Goal: Information Seeking & Learning: Understand process/instructions

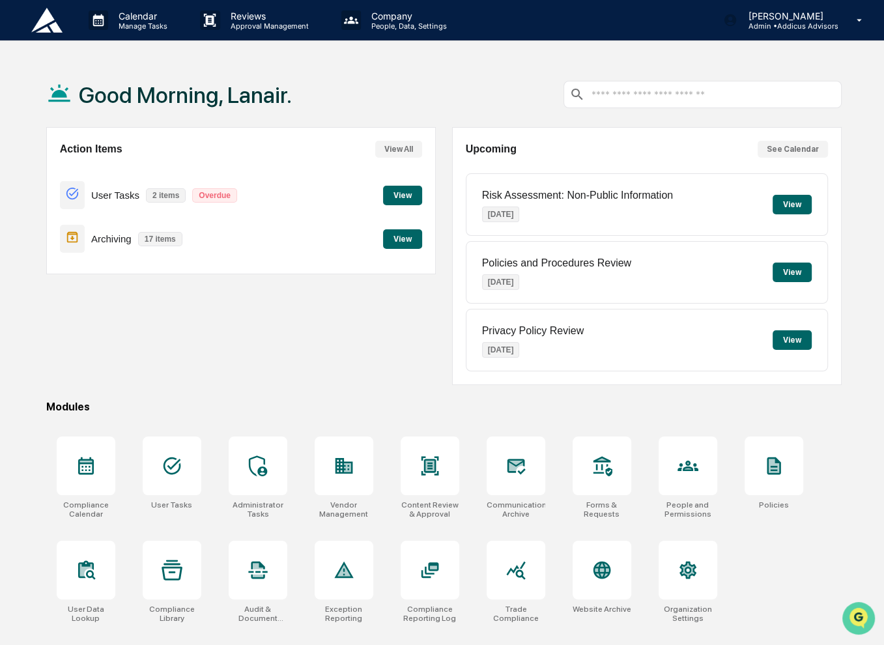
click at [853, 622] on icon "Open customer support" at bounding box center [859, 635] width 33 height 33
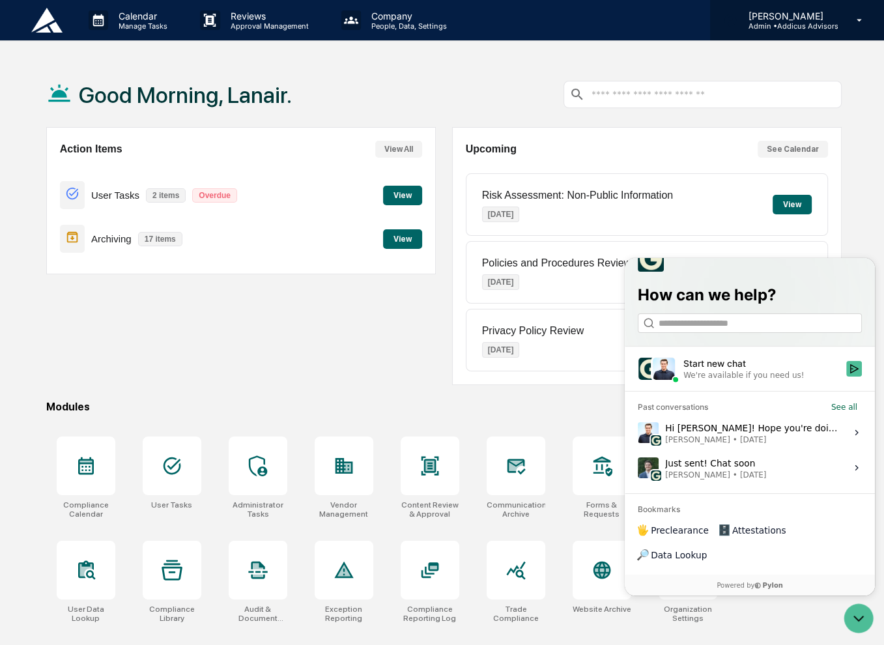
click at [789, 19] on p "[PERSON_NAME]" at bounding box center [788, 15] width 100 height 11
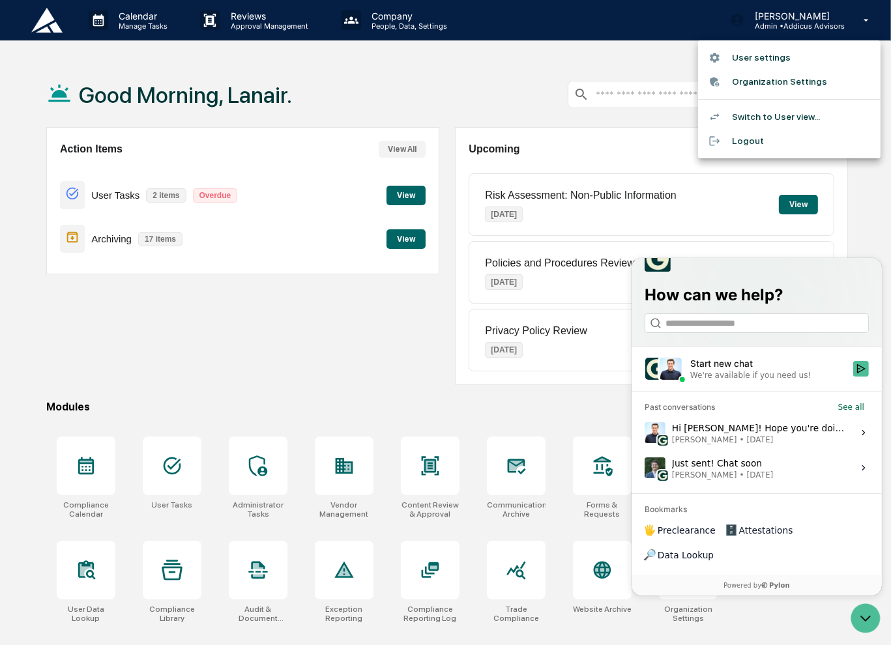
click at [318, 299] on div at bounding box center [445, 322] width 891 height 645
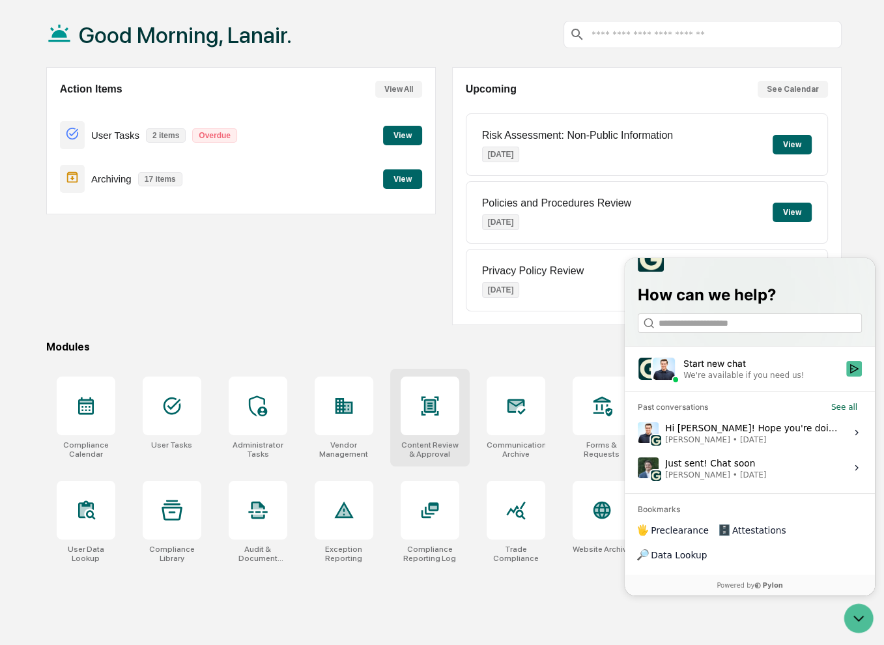
scroll to position [62, 0]
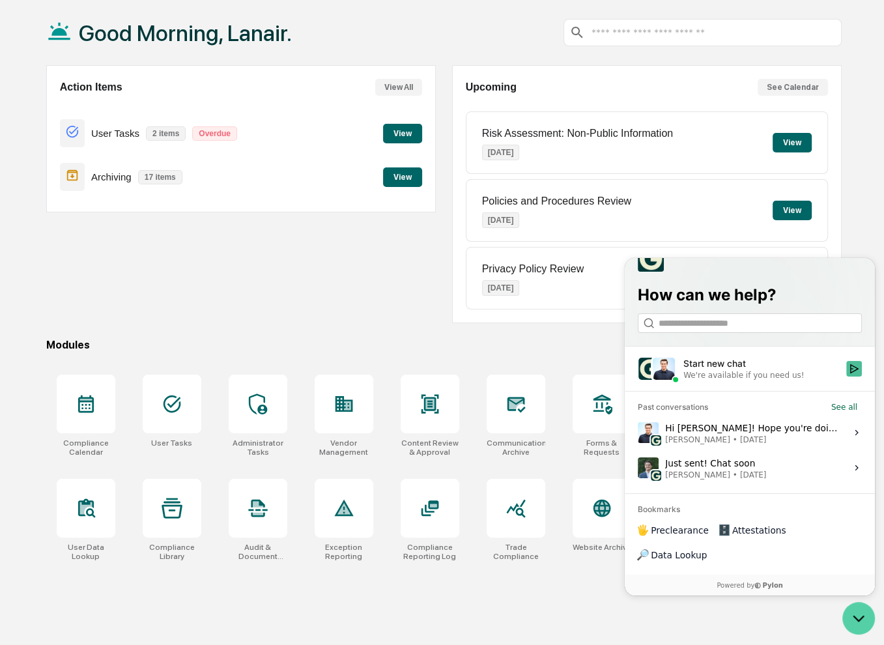
click at [861, 617] on icon "Open customer support" at bounding box center [859, 618] width 33 height 33
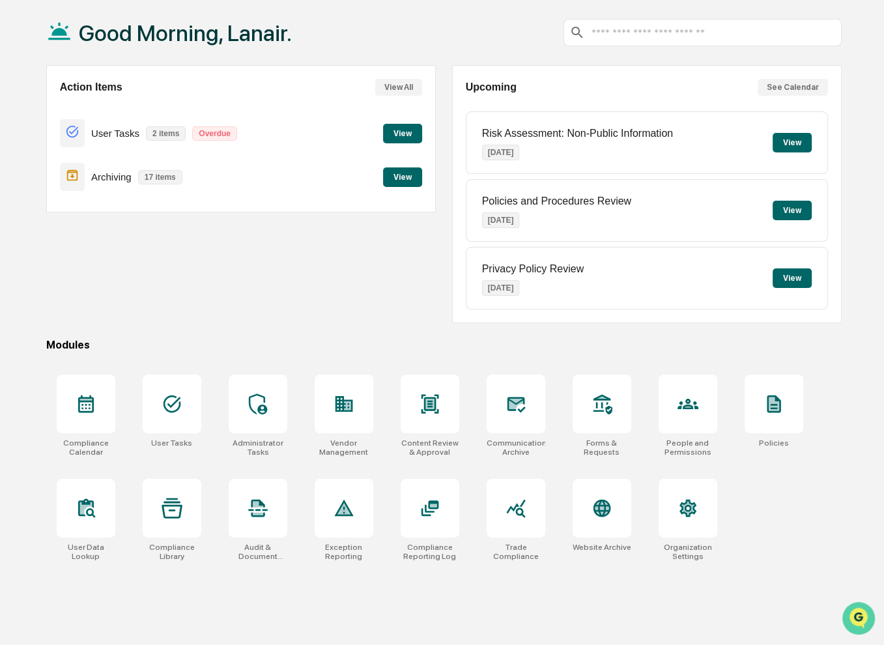
click at [861, 615] on img "Open customer support" at bounding box center [859, 618] width 33 height 26
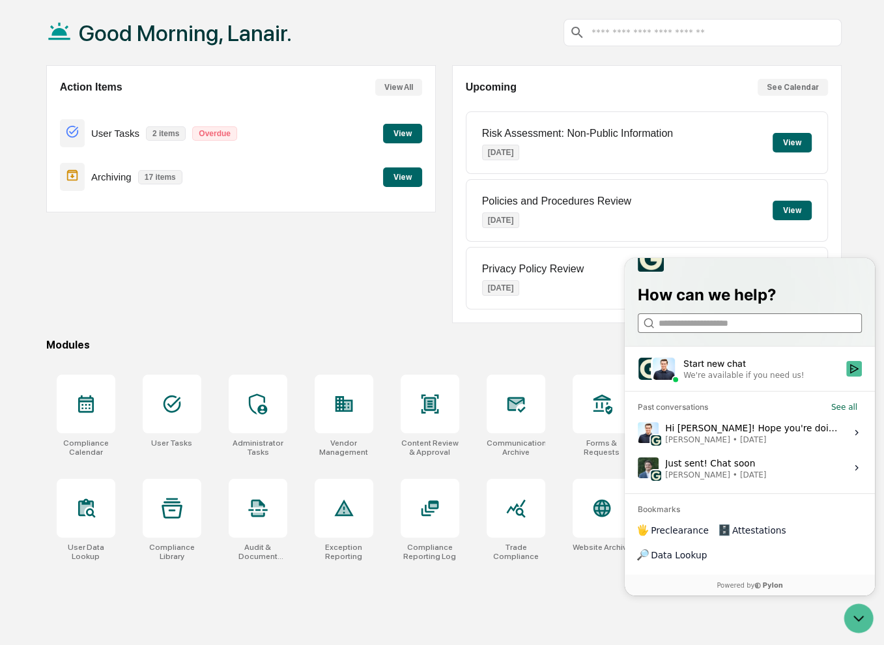
click at [725, 330] on input "search" at bounding box center [749, 323] width 181 height 14
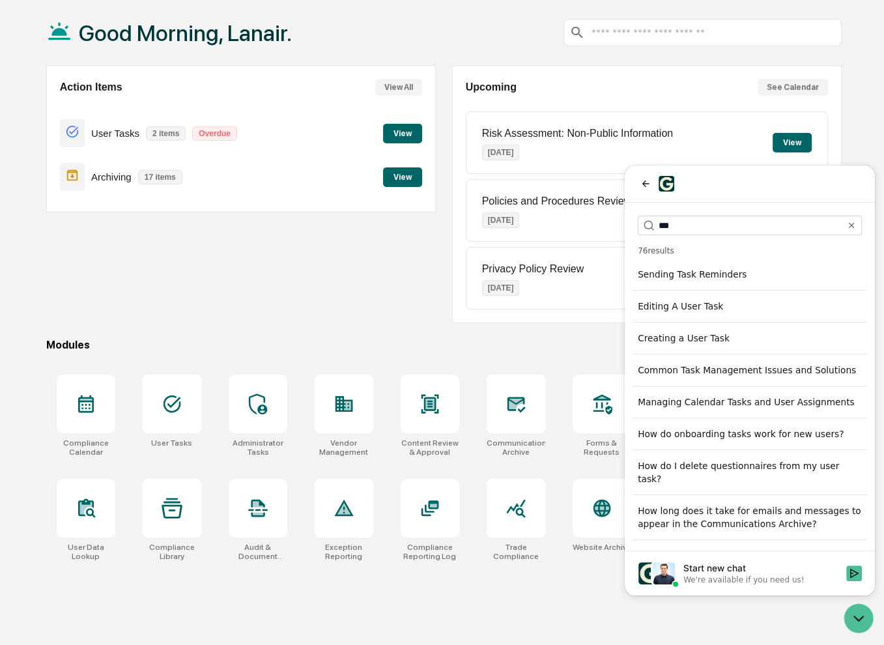
scroll to position [0, 0]
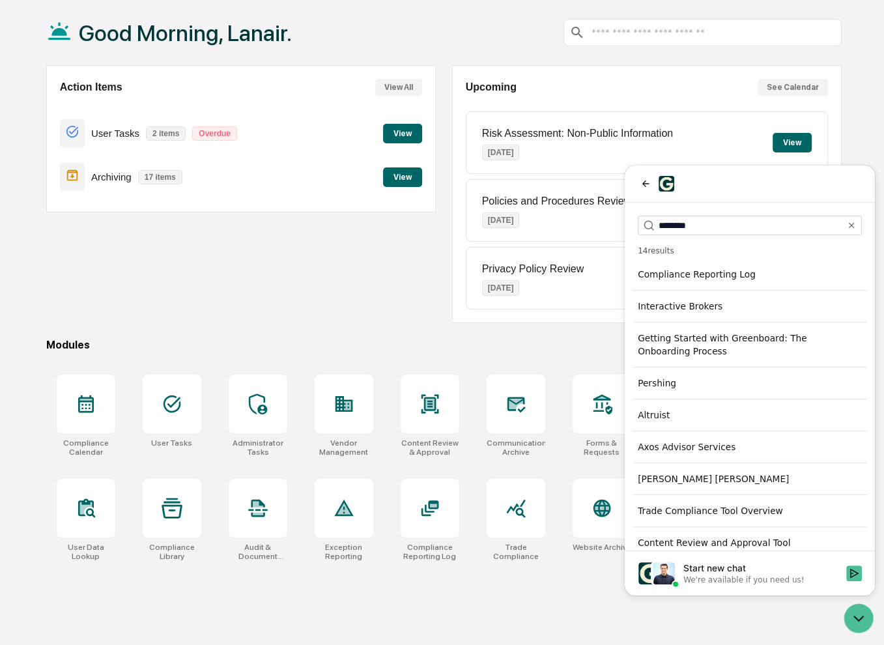
type input "********"
click at [725, 350] on div "Getting Started with Greenboard: The Onboarding Process" at bounding box center [750, 345] width 235 height 36
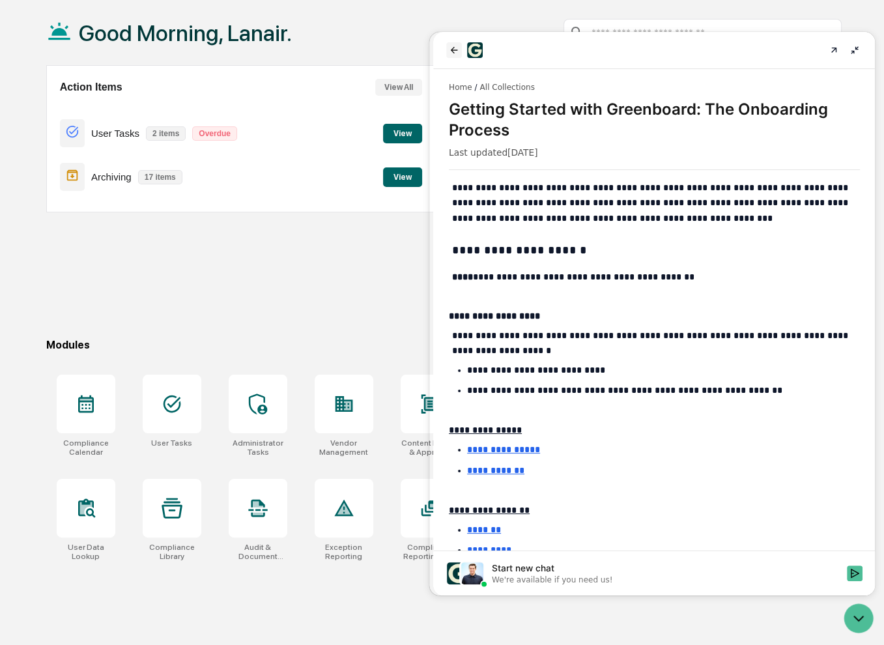
click at [451, 53] on icon "back" at bounding box center [453, 50] width 10 height 10
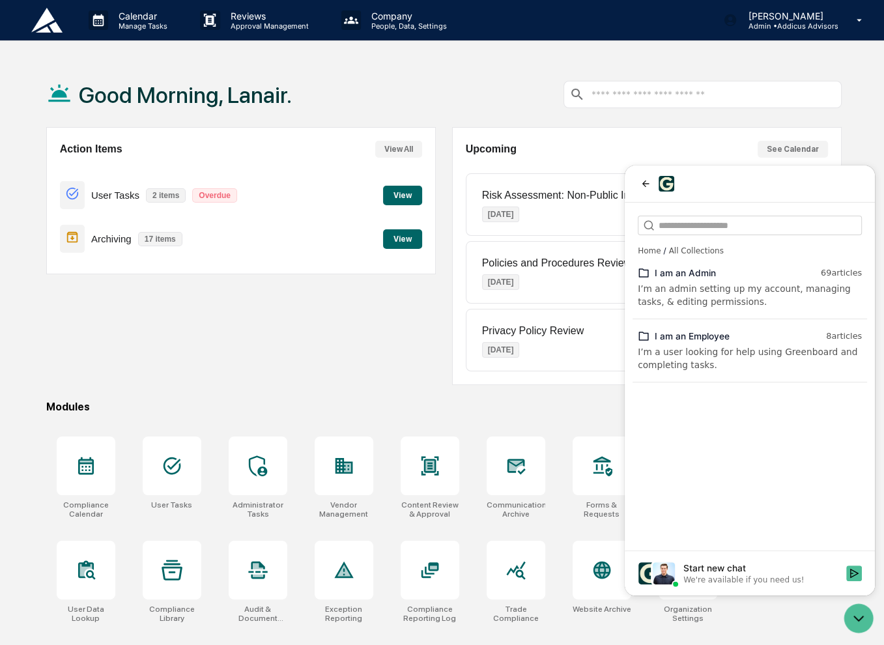
click at [779, 369] on div "I’m a user looking for help using Greenboard and completing tasks." at bounding box center [750, 358] width 224 height 26
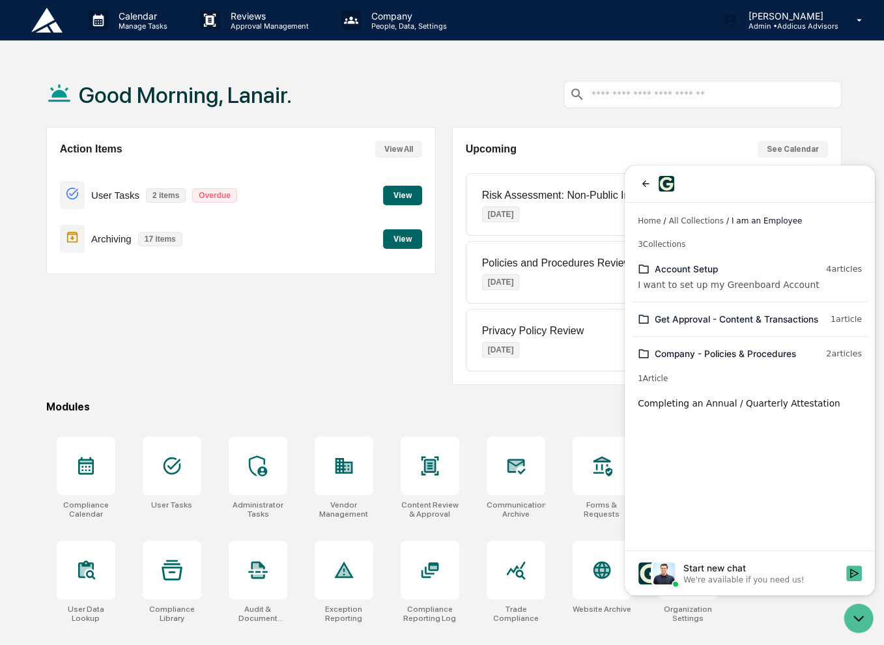
click at [708, 281] on div "I want to set up my Greenboard Account" at bounding box center [750, 284] width 224 height 13
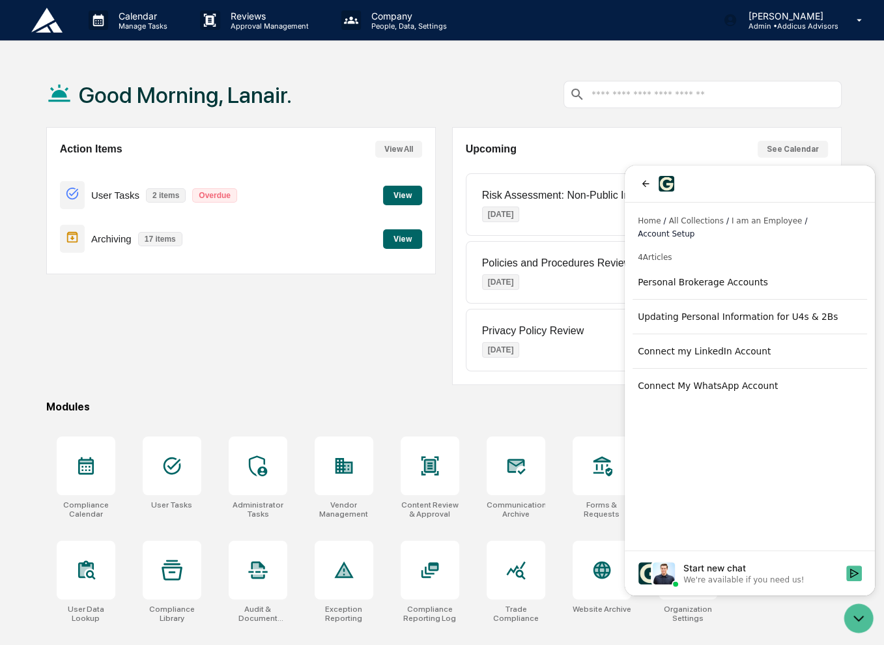
click at [748, 216] on span "I am an Employee" at bounding box center [767, 221] width 70 height 10
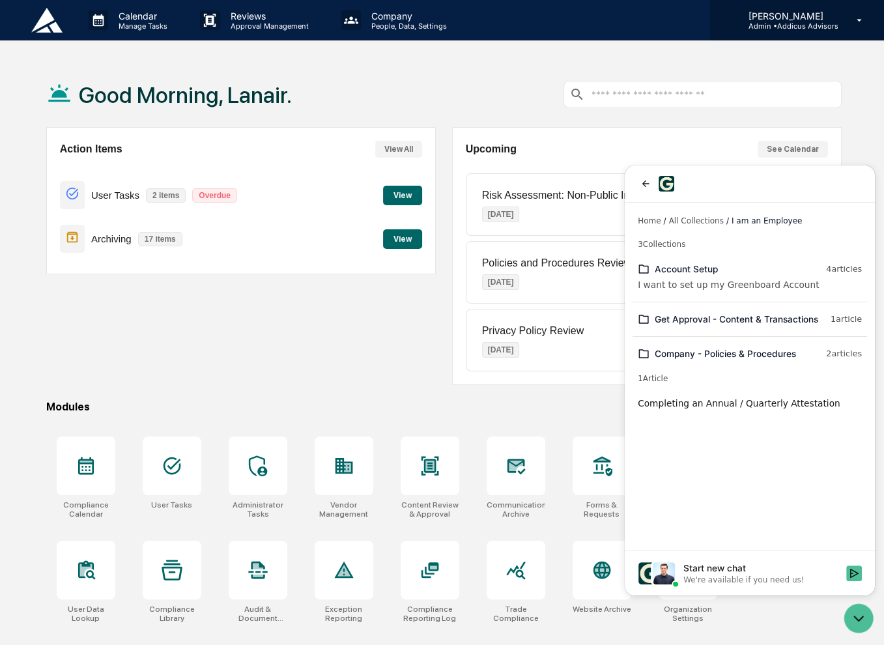
click at [777, 29] on p "Admin • Addicus Advisors" at bounding box center [788, 26] width 100 height 9
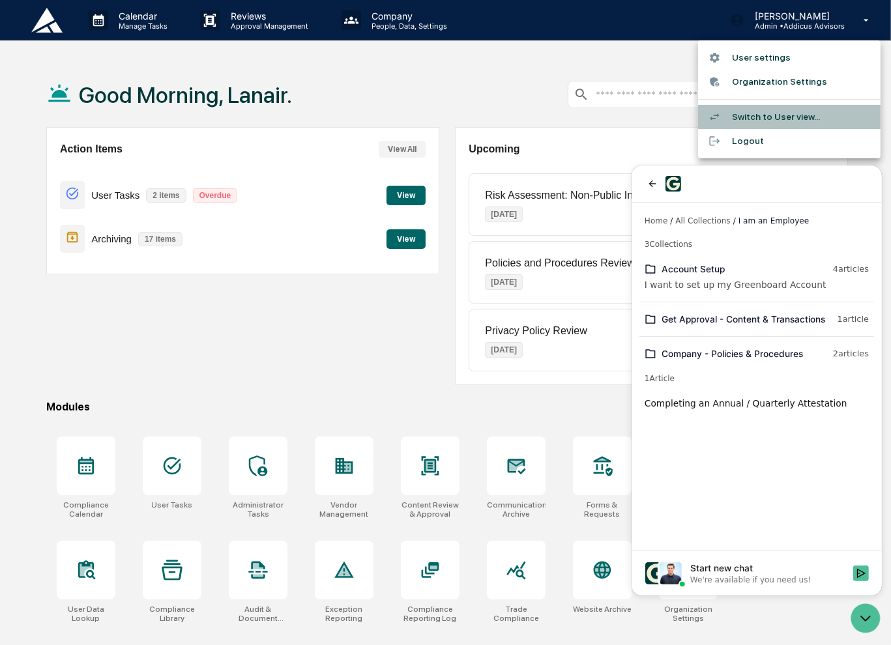
click at [794, 117] on li "Switch to User view..." at bounding box center [789, 117] width 182 height 24
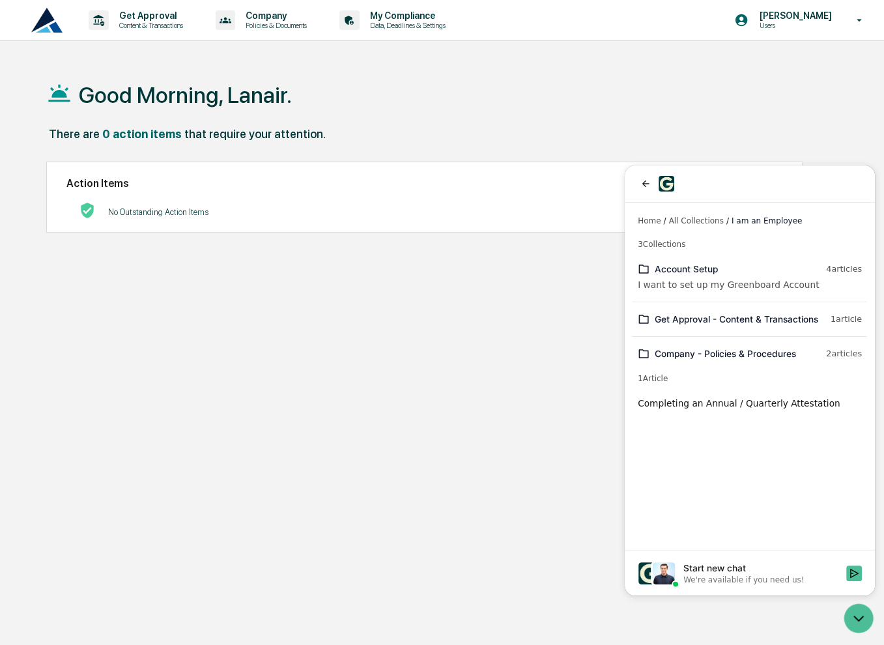
click at [694, 276] on div "Account Setup 4 article s I want to set up my Greenboard Account" at bounding box center [750, 276] width 235 height 39
